Goal: Task Accomplishment & Management: Complete application form

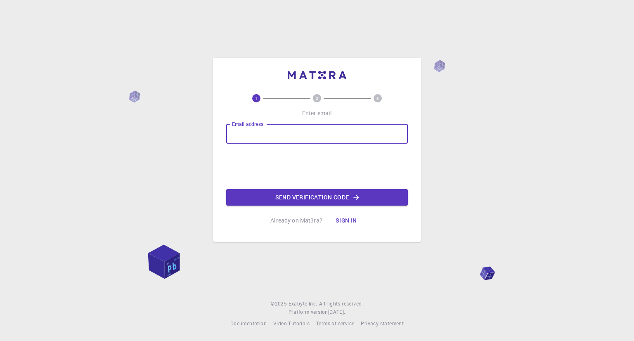
click at [282, 131] on input "Email address" at bounding box center [317, 134] width 182 height 20
type input "[EMAIL_ADDRESS][DOMAIN_NAME]"
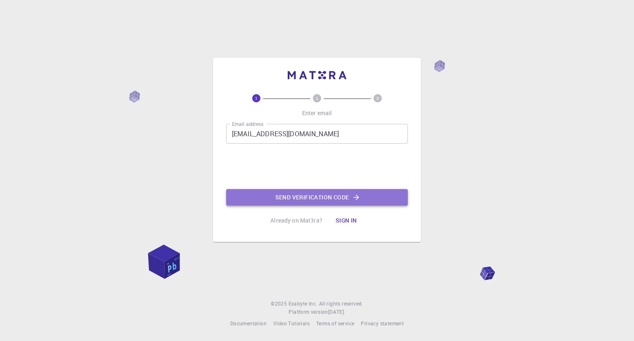
click at [283, 199] on button "Send verification code" at bounding box center [317, 197] width 182 height 17
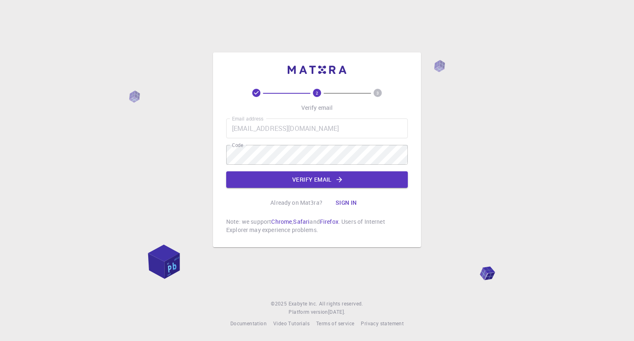
click at [344, 144] on div "Email address [EMAIL_ADDRESS][DOMAIN_NAME] Email address Code Code Verify email" at bounding box center [317, 153] width 182 height 69
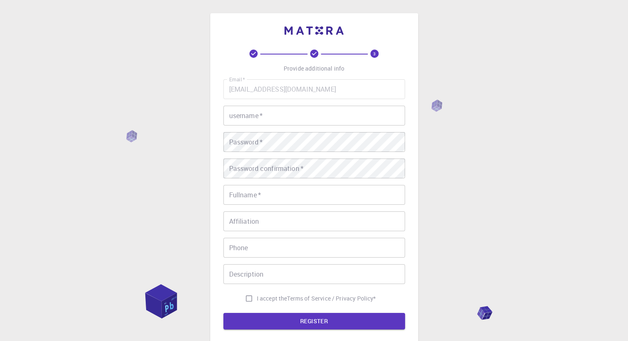
click at [296, 117] on input "username   *" at bounding box center [314, 116] width 182 height 20
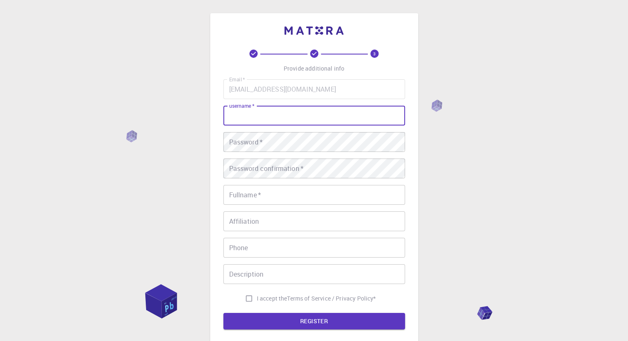
click at [296, 117] on input "username   *" at bounding box center [314, 116] width 182 height 20
type input "bowf"
click at [223, 313] on button "REGISTER" at bounding box center [314, 321] width 182 height 17
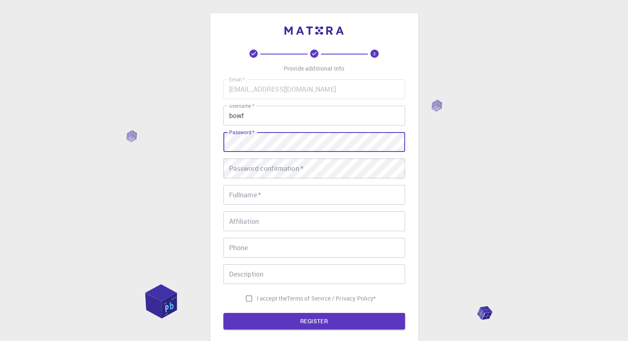
click at [223, 313] on button "REGISTER" at bounding box center [314, 321] width 182 height 17
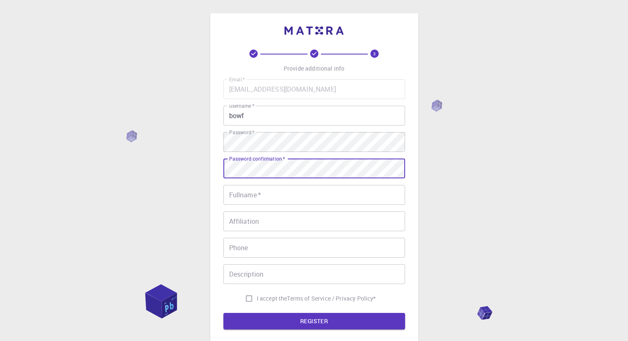
click at [223, 313] on button "REGISTER" at bounding box center [314, 321] width 182 height 17
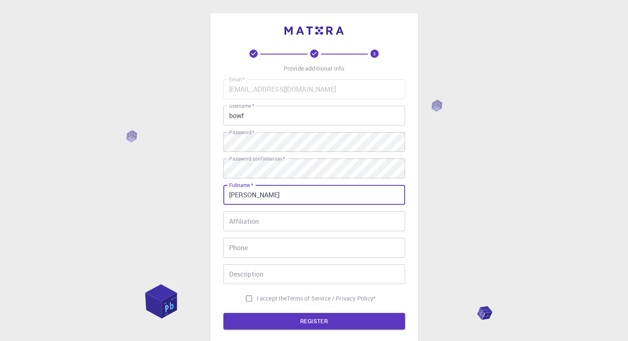
click at [223, 313] on button "REGISTER" at bounding box center [314, 321] width 182 height 17
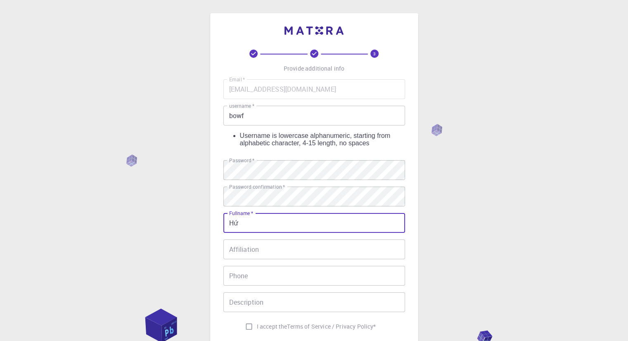
type input "H"
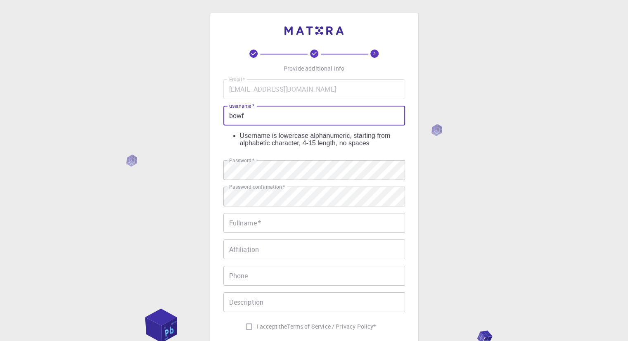
click at [305, 116] on input "bowf" at bounding box center [314, 116] width 182 height 20
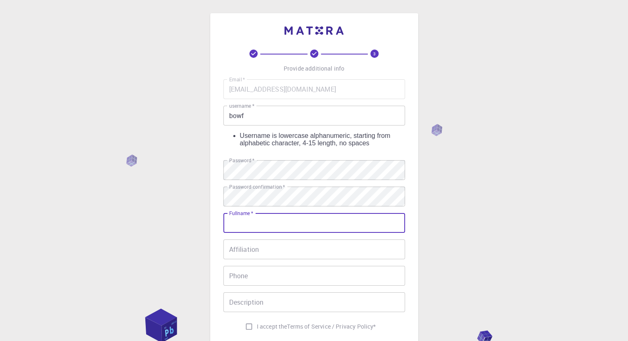
click at [275, 221] on input "Fullname   *" at bounding box center [314, 223] width 182 height 20
type input "[PERSON_NAME]"
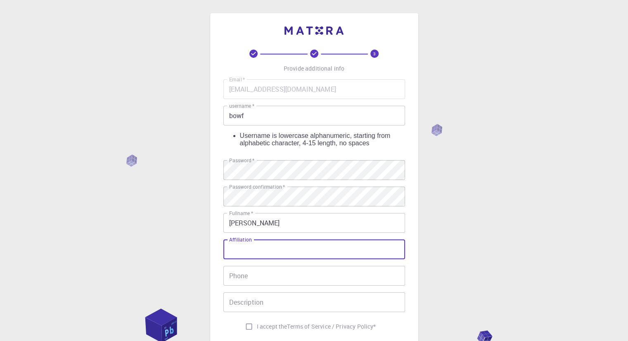
click at [240, 241] on input "Affiliation" at bounding box center [314, 250] width 182 height 20
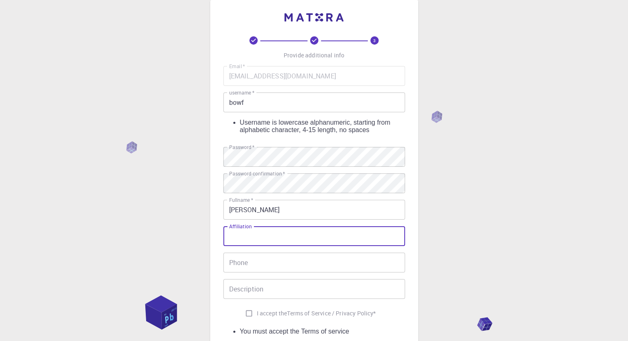
scroll to position [14, 0]
click at [258, 252] on input "Phone" at bounding box center [314, 262] width 182 height 20
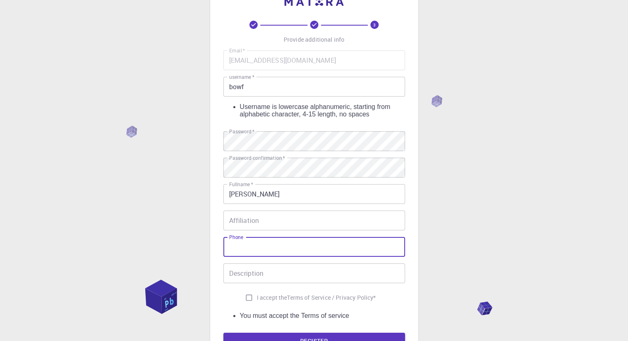
scroll to position [30, 0]
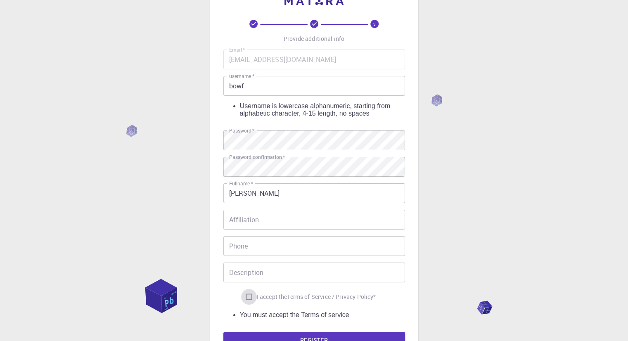
click at [248, 291] on input "I accept the Terms of Service / Privacy Policy *" at bounding box center [249, 297] width 16 height 16
checkbox input "true"
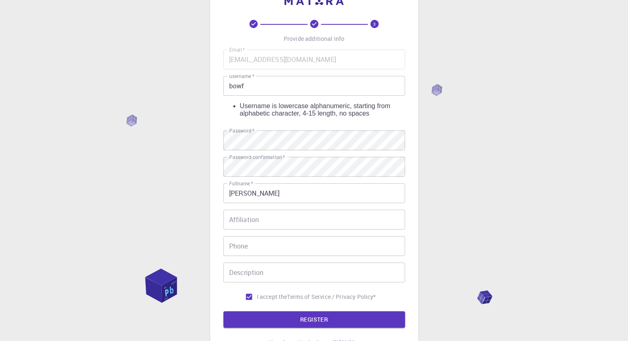
click at [273, 83] on input "bowf" at bounding box center [314, 86] width 182 height 20
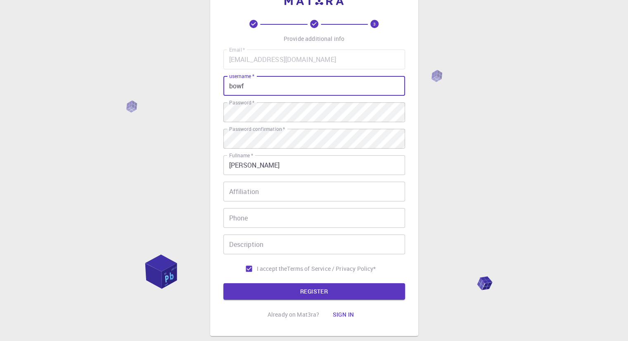
click at [223, 283] on button "REGISTER" at bounding box center [314, 291] width 182 height 17
type input "bowf7"
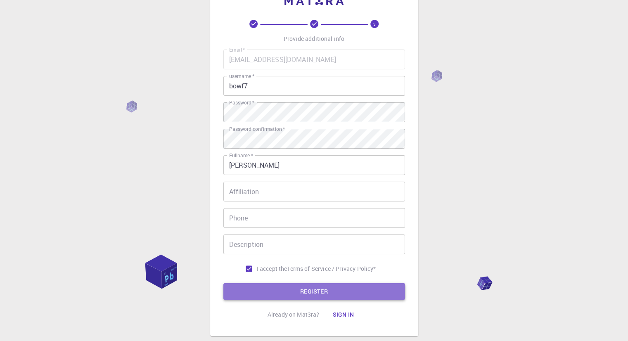
click at [286, 289] on button "REGISTER" at bounding box center [314, 291] width 182 height 17
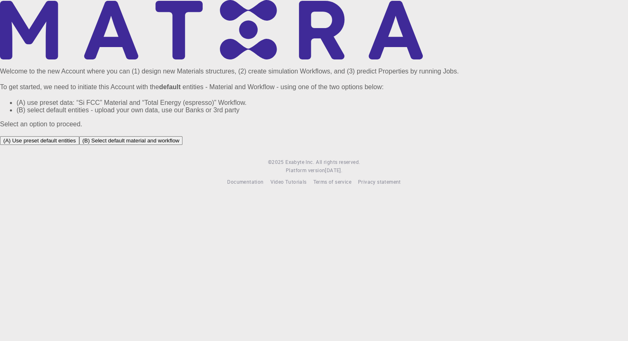
click at [79, 145] on button "(A) Use preset default entities" at bounding box center [39, 140] width 79 height 9
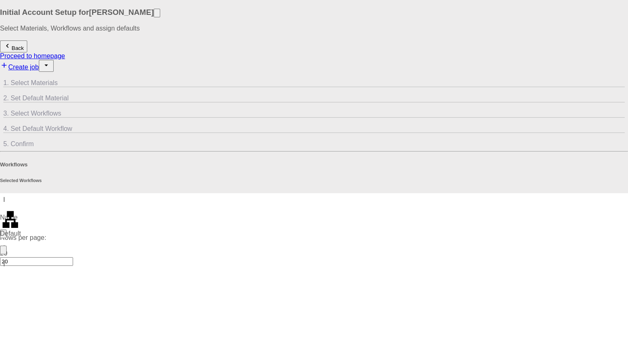
scroll to position [1, 0]
click at [12, 93] on icon at bounding box center [8, 97] width 8 height 8
click at [58, 85] on span "1. Select Materials" at bounding box center [30, 81] width 55 height 7
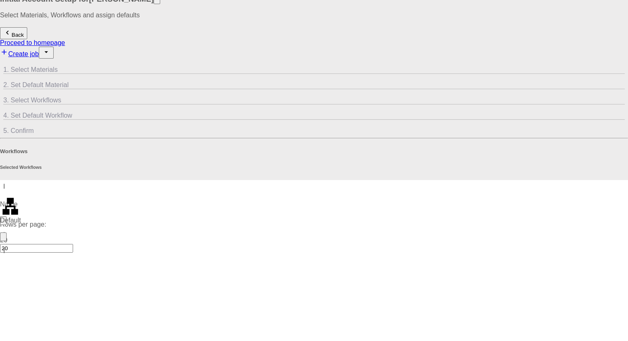
scroll to position [12, 0]
click at [12, 112] on icon at bounding box center [8, 116] width 8 height 8
click at [3, 127] on icon at bounding box center [3, 127] width 0 height 0
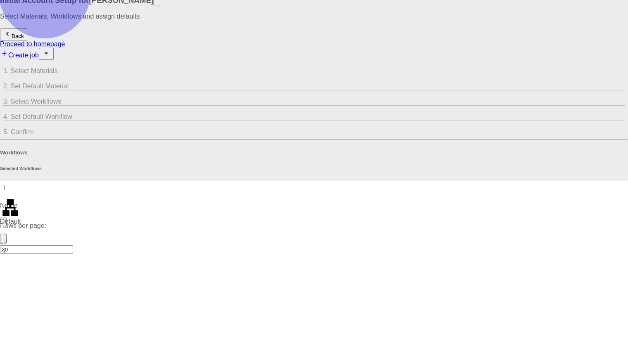
click at [65, 40] on link "Proceed to homepage" at bounding box center [32, 43] width 65 height 7
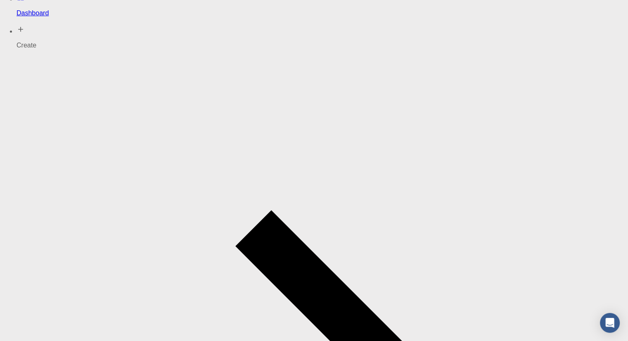
scroll to position [36, 0]
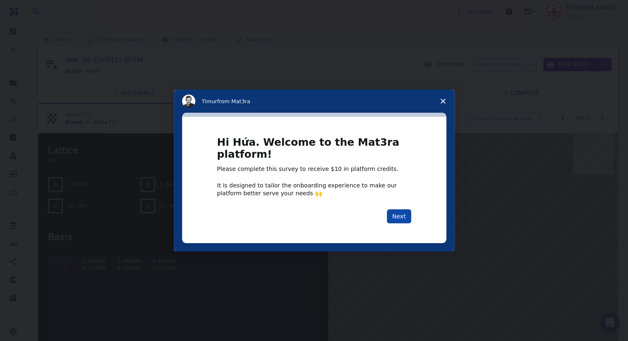
click at [406, 218] on button "Next" at bounding box center [399, 216] width 24 height 14
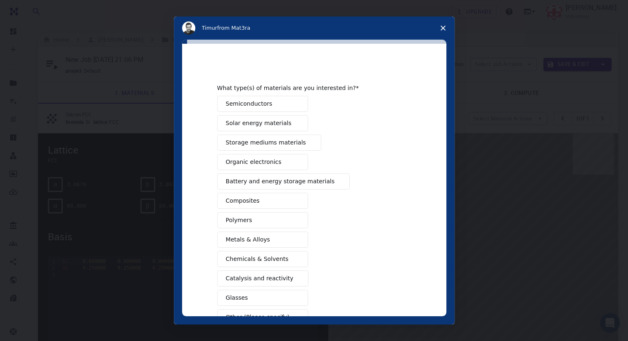
click at [276, 212] on button "Polymers" at bounding box center [262, 220] width 91 height 16
click at [276, 200] on button "Composites" at bounding box center [262, 201] width 91 height 16
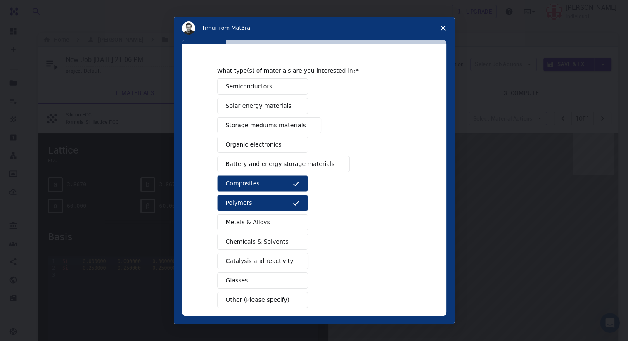
scroll to position [19, 0]
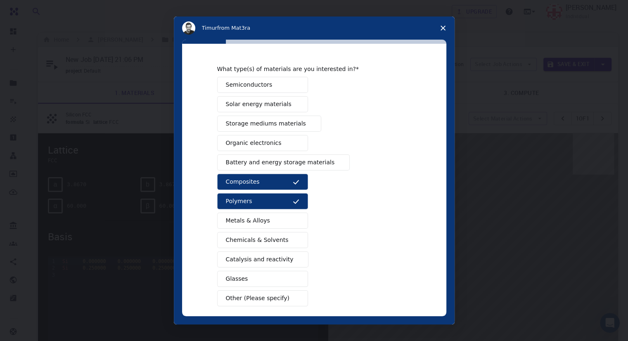
click at [281, 221] on button "Metals & Alloys" at bounding box center [262, 221] width 91 height 16
click at [279, 235] on button "Chemicals & Solvents" at bounding box center [262, 240] width 91 height 16
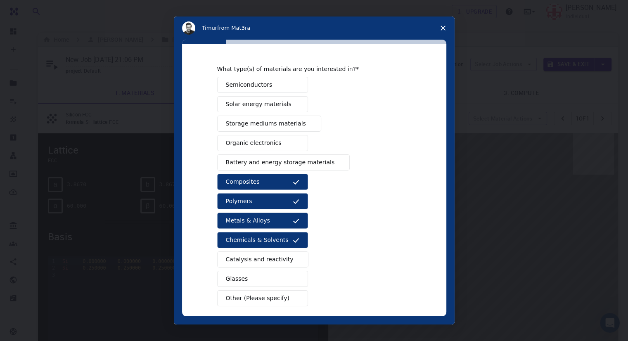
scroll to position [56, 0]
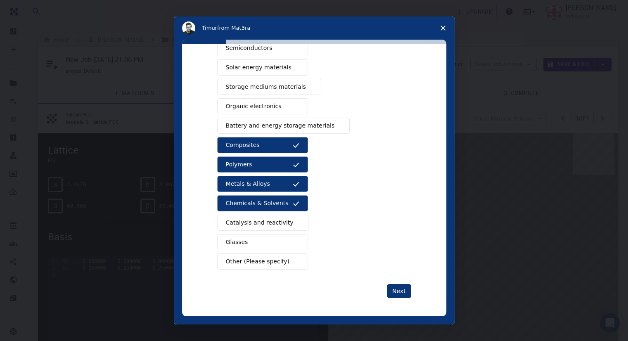
click at [278, 222] on span "Catalysis and reactivity" at bounding box center [260, 222] width 68 height 9
click at [279, 226] on button "Catalysis and reactivity" at bounding box center [263, 223] width 92 height 16
click at [277, 238] on button "Glasses" at bounding box center [262, 242] width 91 height 16
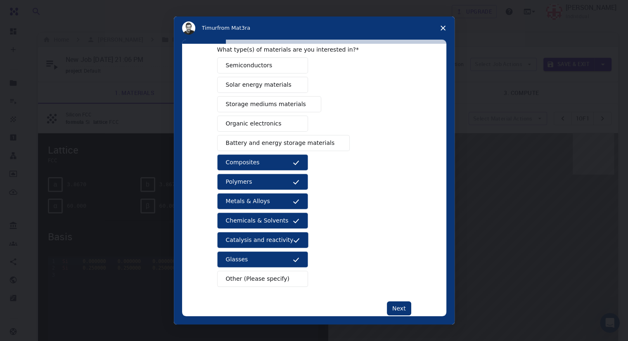
scroll to position [39, 0]
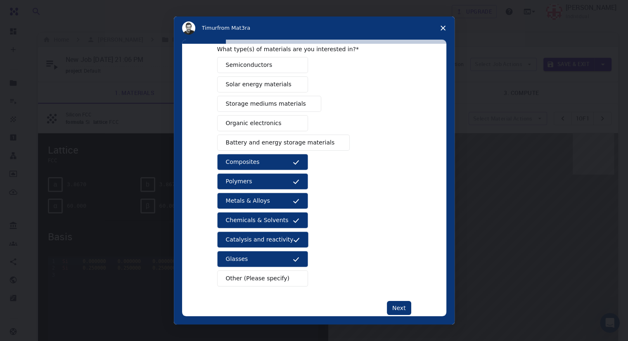
drag, startPoint x: 394, startPoint y: 315, endPoint x: 397, endPoint y: 298, distance: 17.3
click at [397, 298] on div "What type(s) of materials are you interested in? Semiconductors Solar energy ma…" at bounding box center [314, 180] width 264 height 273
click at [397, 298] on div "What type(s) of materials are you interested in? Semiconductors Solar energy ma…" at bounding box center [314, 170] width 194 height 290
click at [397, 307] on button "Next" at bounding box center [399, 308] width 24 height 14
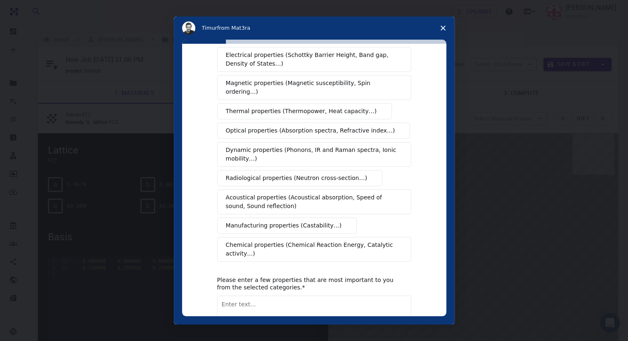
scroll to position [57, 0]
click at [247, 240] on span "Chemical properties (Chemical Reaction Energy, Catalytic activity…)" at bounding box center [311, 248] width 171 height 17
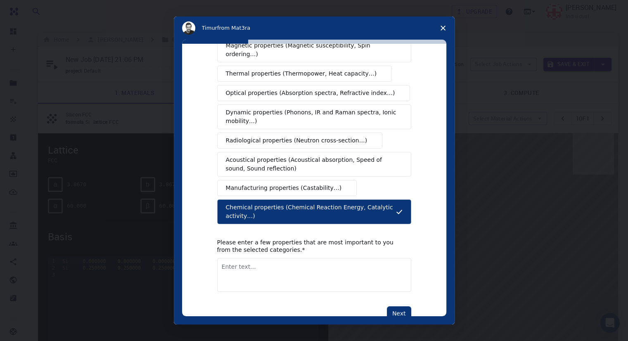
scroll to position [97, 0]
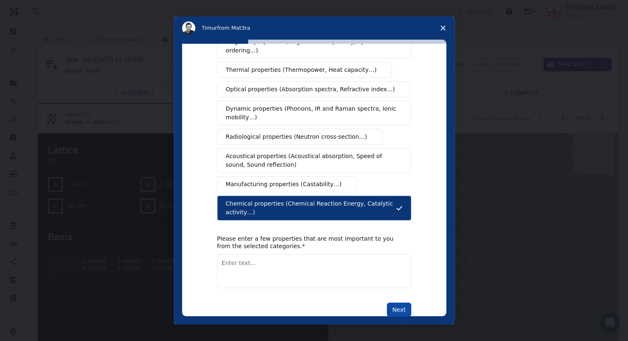
click at [397, 303] on button "Next" at bounding box center [399, 310] width 24 height 14
click at [314, 260] on textarea "Enter text..." at bounding box center [314, 271] width 194 height 34
type textarea "reactivities, AO, bonds"
click at [390, 303] on button "Next" at bounding box center [399, 310] width 24 height 14
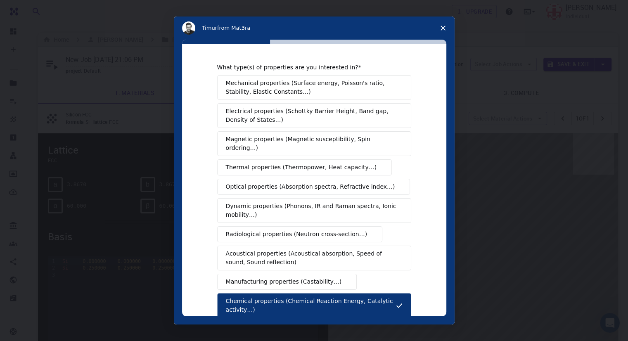
scroll to position [99, 0]
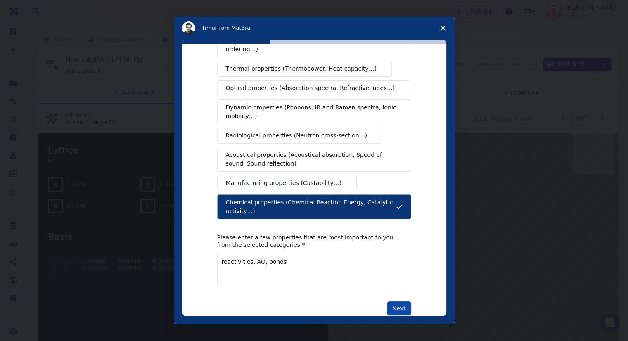
click at [395, 302] on button "Next" at bounding box center [399, 309] width 24 height 14
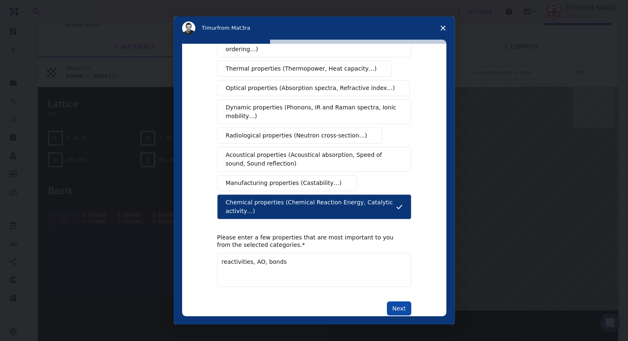
scroll to position [47, 0]
click at [326, 256] on textarea "reactivities, AO, bonds" at bounding box center [314, 270] width 194 height 34
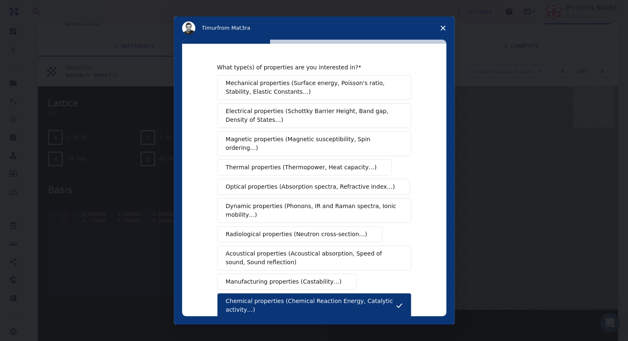
scroll to position [99, 0]
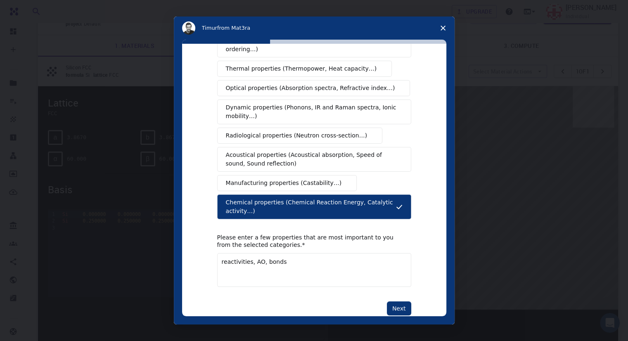
click at [291, 198] on span "Chemical properties (Chemical Reaction Energy, Catalytic activity…)" at bounding box center [311, 206] width 170 height 17
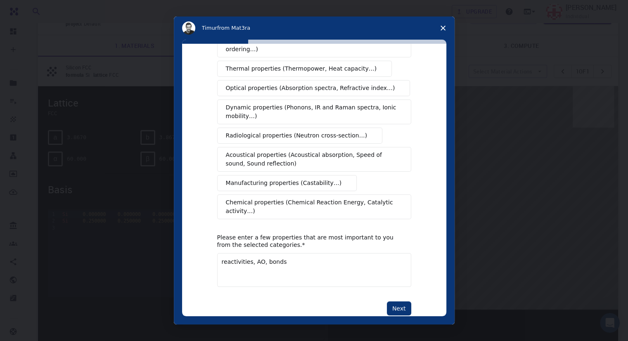
click at [291, 198] on span "Chemical properties (Chemical Reaction Energy, Catalytic activity…)" at bounding box center [311, 206] width 171 height 17
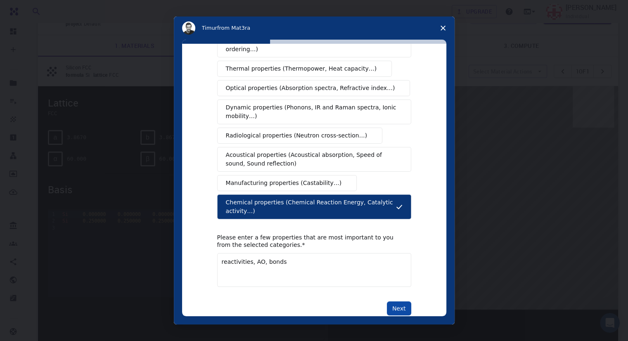
click at [394, 302] on button "Next" at bounding box center [399, 309] width 24 height 14
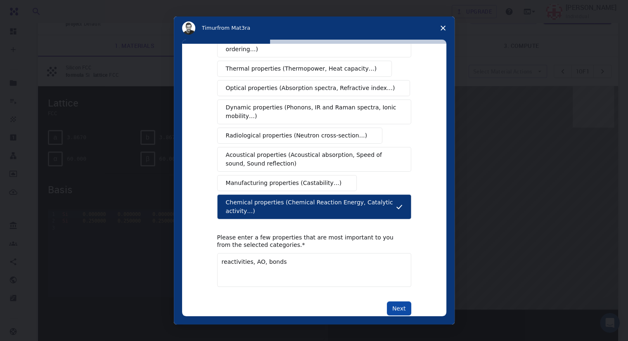
click at [394, 302] on button "Next" at bounding box center [399, 309] width 24 height 14
click at [285, 253] on textarea "reactivities, AO, bonds" at bounding box center [314, 270] width 194 height 34
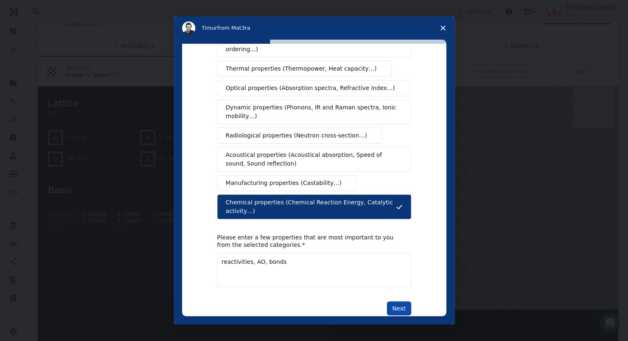
click at [393, 302] on button "Next" at bounding box center [399, 309] width 24 height 14
click at [401, 302] on button "Next" at bounding box center [399, 309] width 24 height 14
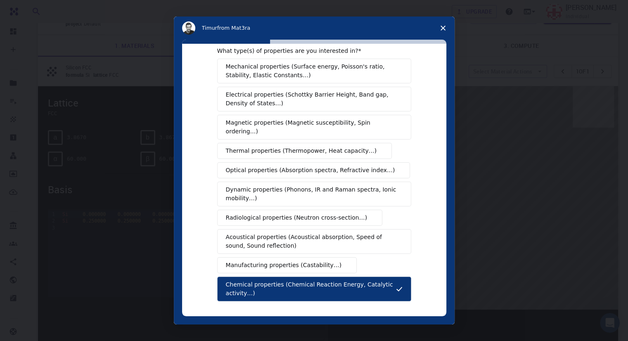
scroll to position [17, 0]
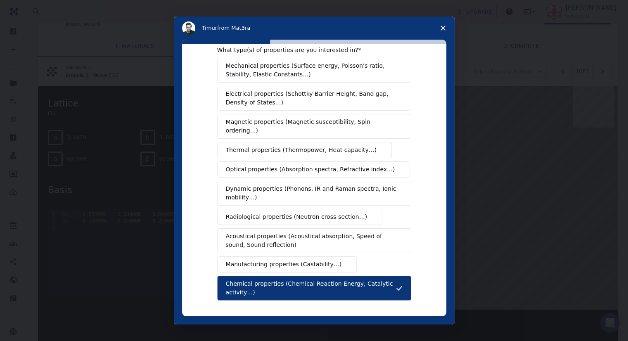
click at [327, 123] on span "Magnetic properties (Magnetic susceptibility, Spin ordering…)" at bounding box center [311, 126] width 171 height 17
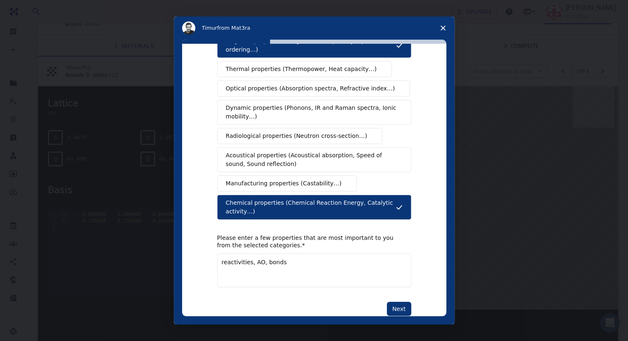
scroll to position [99, 0]
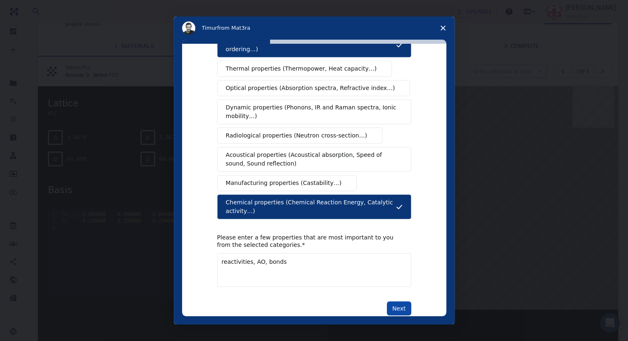
click at [390, 302] on button "Next" at bounding box center [399, 309] width 24 height 14
click at [332, 175] on button "Manufacturing properties (Castability…)" at bounding box center [287, 183] width 140 height 16
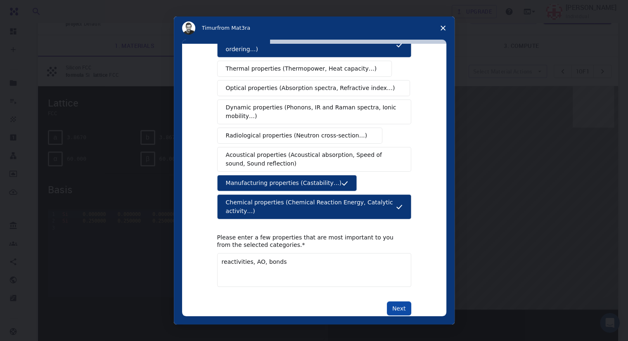
click at [399, 302] on button "Next" at bounding box center [399, 309] width 24 height 14
drag, startPoint x: 399, startPoint y: 291, endPoint x: 389, endPoint y: 211, distance: 80.3
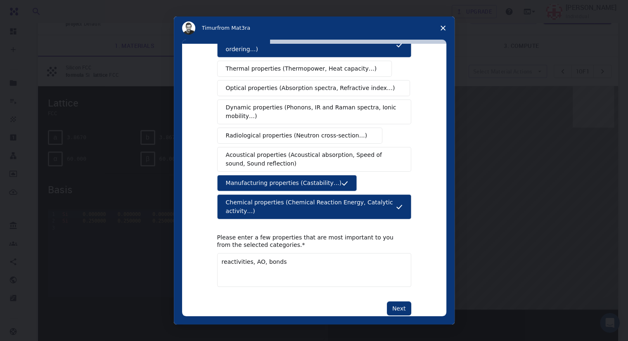
click at [389, 211] on div "What type(s) of properties are you interested in? Mechanical properties (Surfac…" at bounding box center [314, 140] width 194 height 351
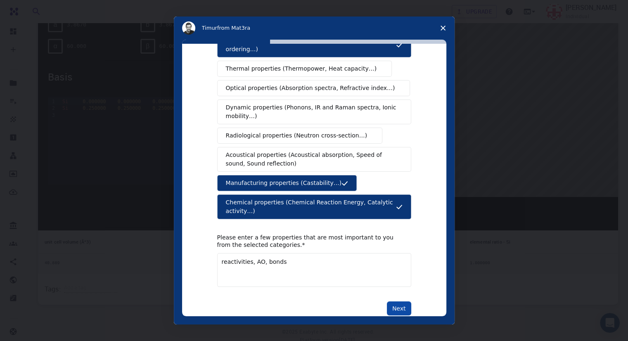
click at [401, 302] on button "Next" at bounding box center [399, 309] width 24 height 14
click at [393, 302] on button "Next" at bounding box center [399, 309] width 24 height 14
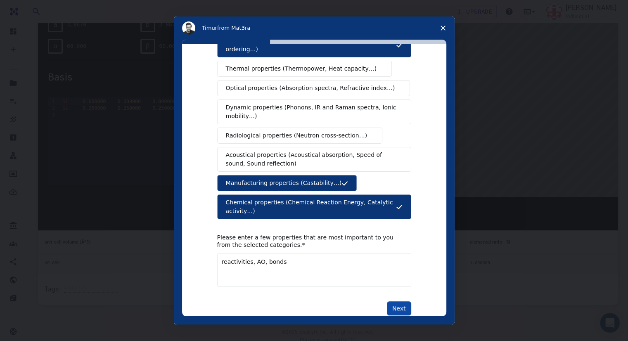
click at [393, 302] on button "Next" at bounding box center [399, 309] width 24 height 14
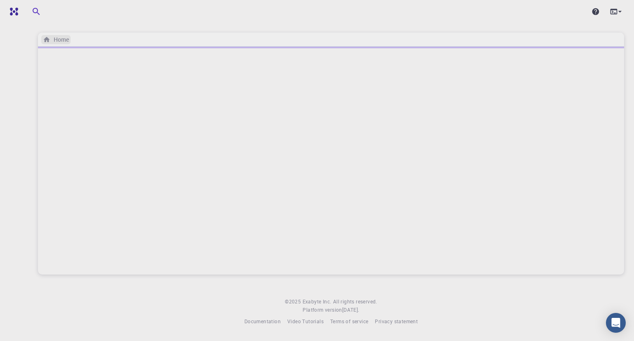
click at [46, 38] on icon "breadcrumb" at bounding box center [47, 39] width 6 height 5
